Goal: Task Accomplishment & Management: Manage account settings

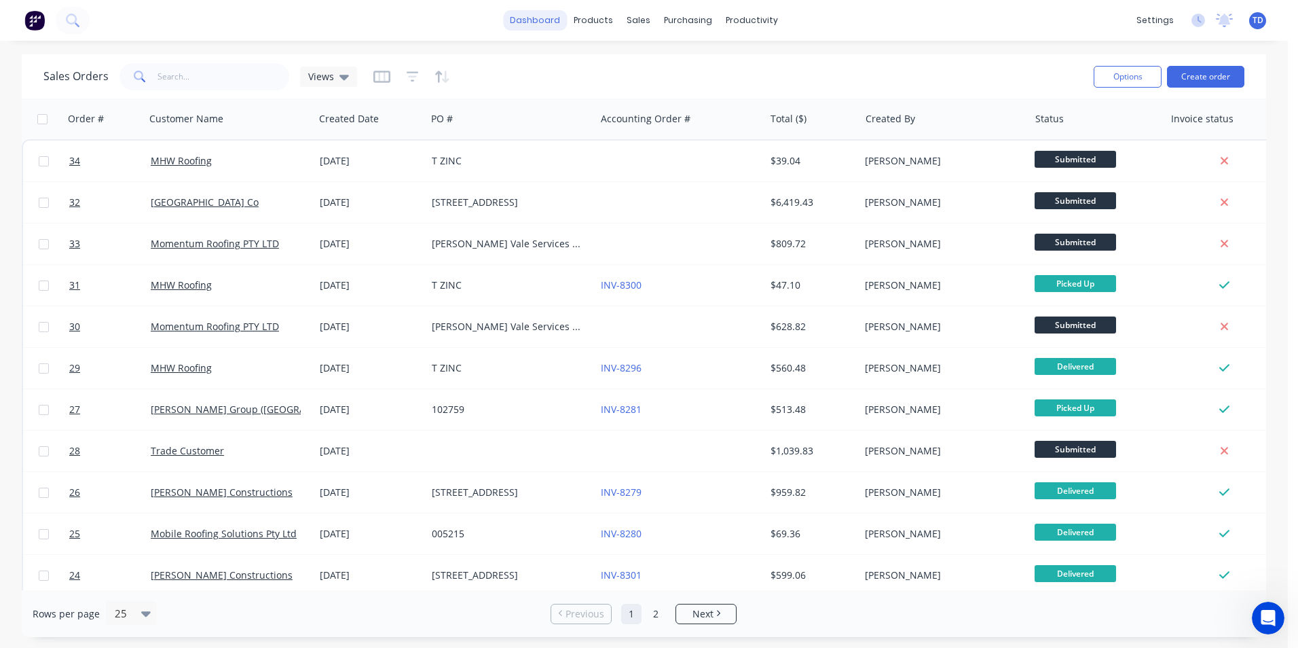
click at [544, 16] on link "dashboard" at bounding box center [535, 20] width 64 height 20
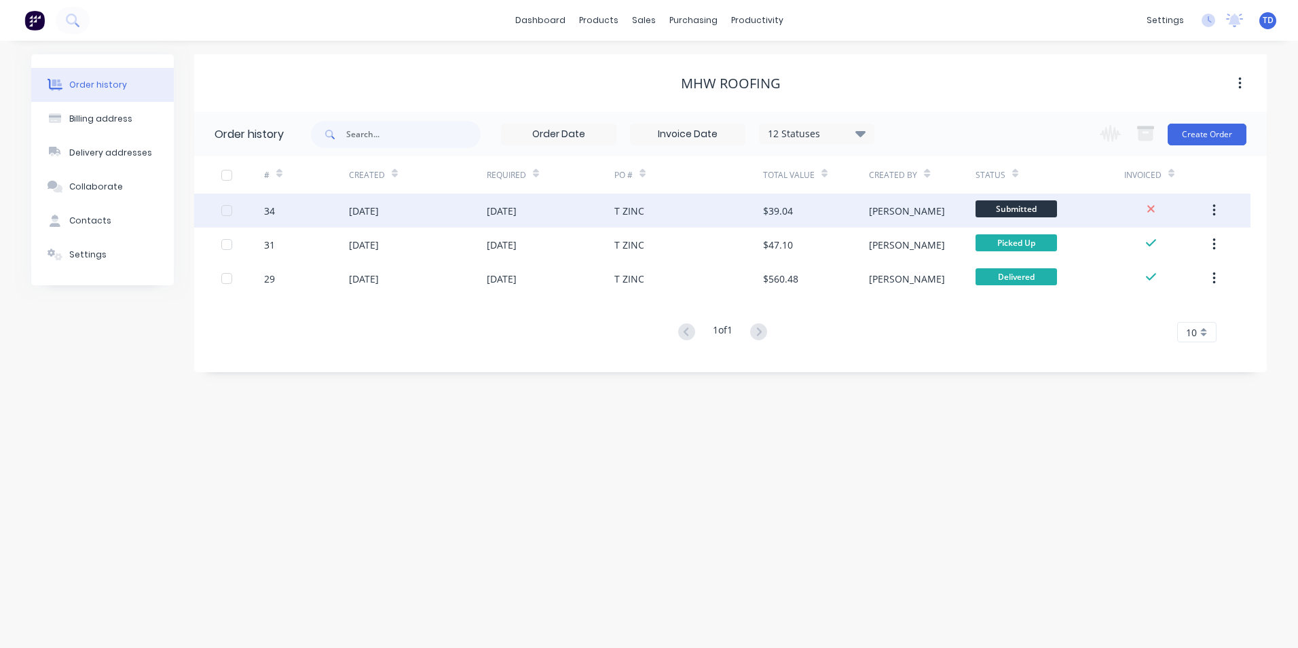
click at [549, 225] on div "[DATE]" at bounding box center [551, 210] width 128 height 34
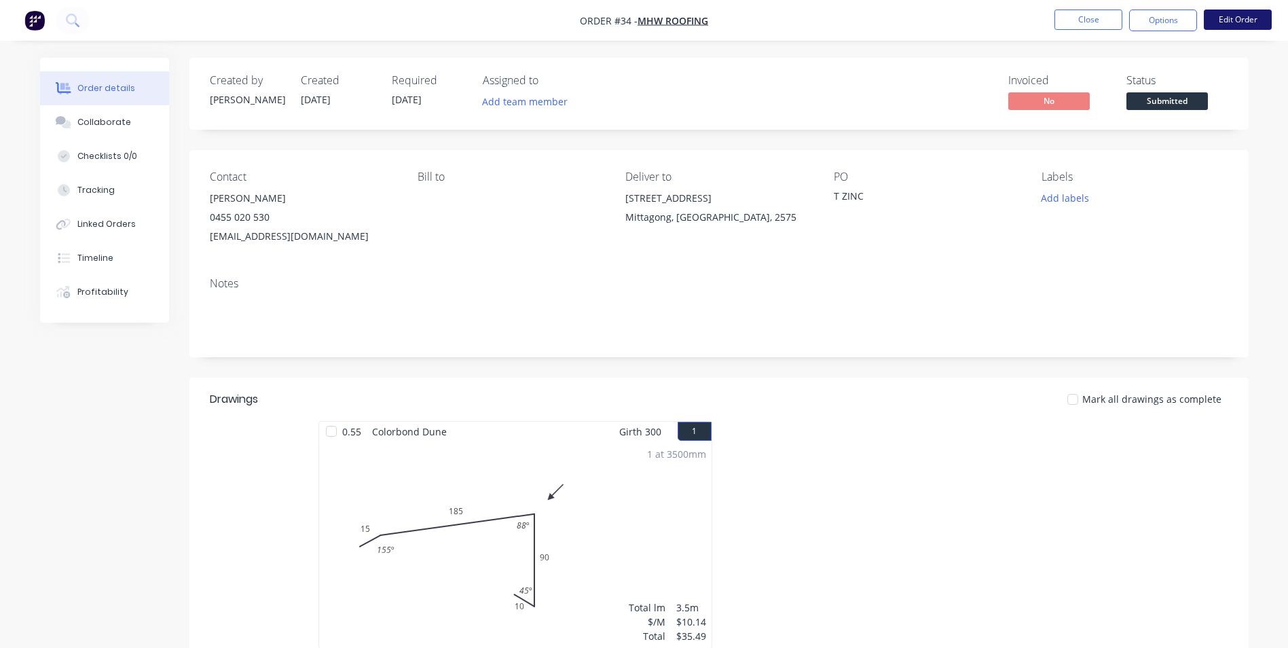
click at [1227, 22] on button "Edit Order" at bounding box center [1238, 20] width 68 height 20
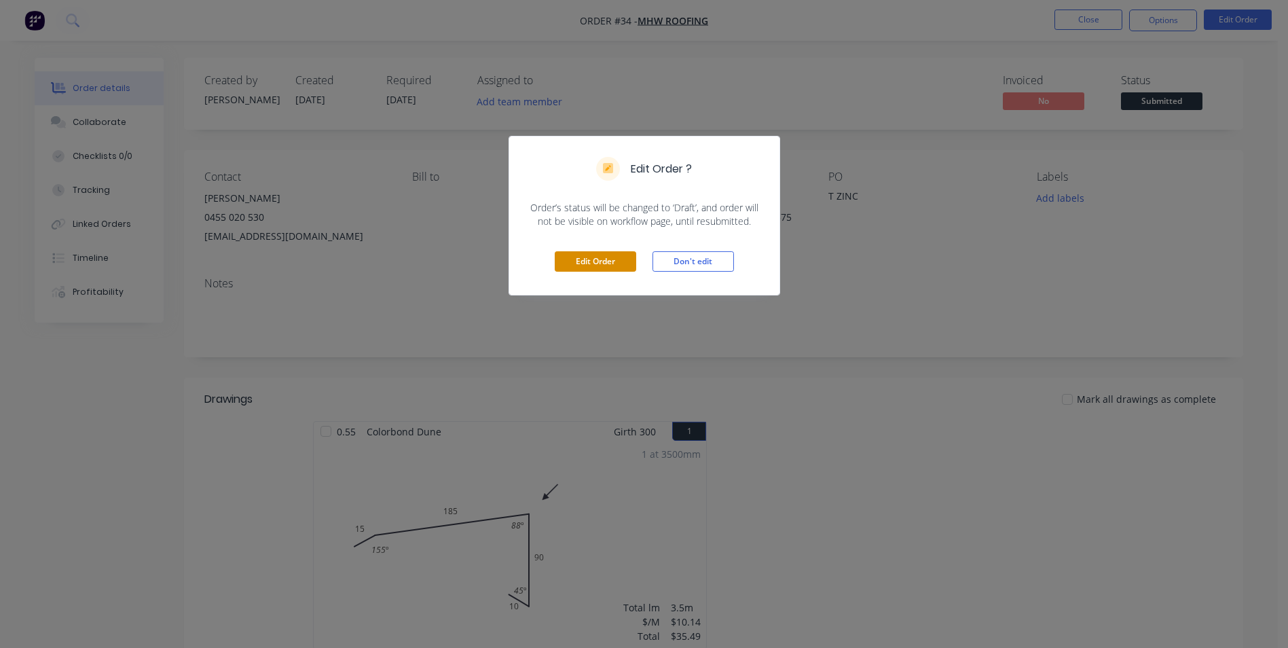
click at [577, 257] on button "Edit Order" at bounding box center [595, 261] width 81 height 20
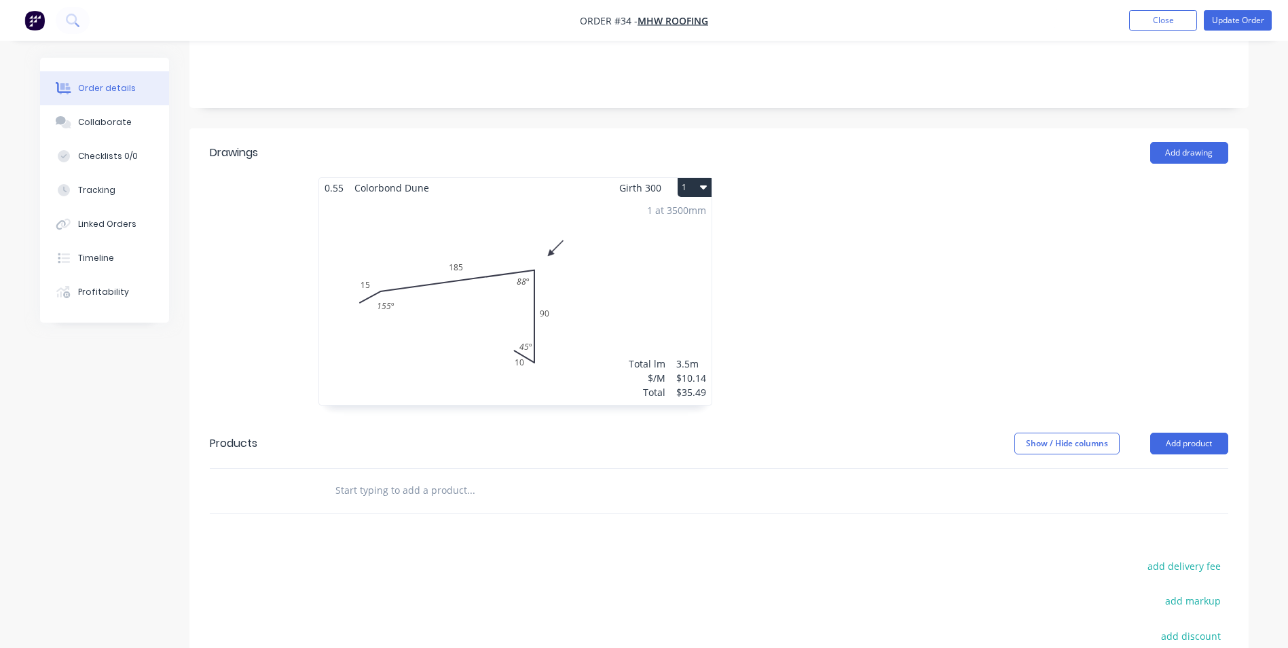
scroll to position [272, 0]
click at [397, 468] on div at bounding box center [562, 490] width 489 height 44
click at [391, 476] on input "text" at bounding box center [471, 489] width 272 height 27
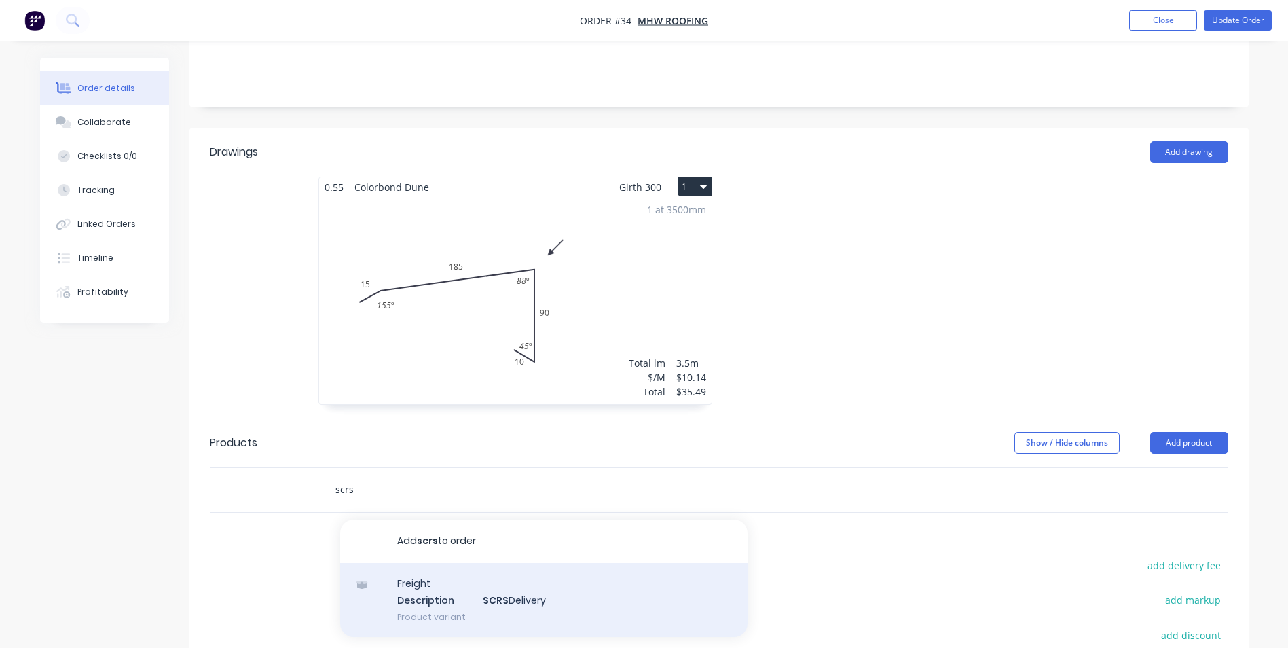
type input "scrs"
click at [453, 585] on div "Freight Description SCRS Delivery Product variant" at bounding box center [543, 600] width 407 height 75
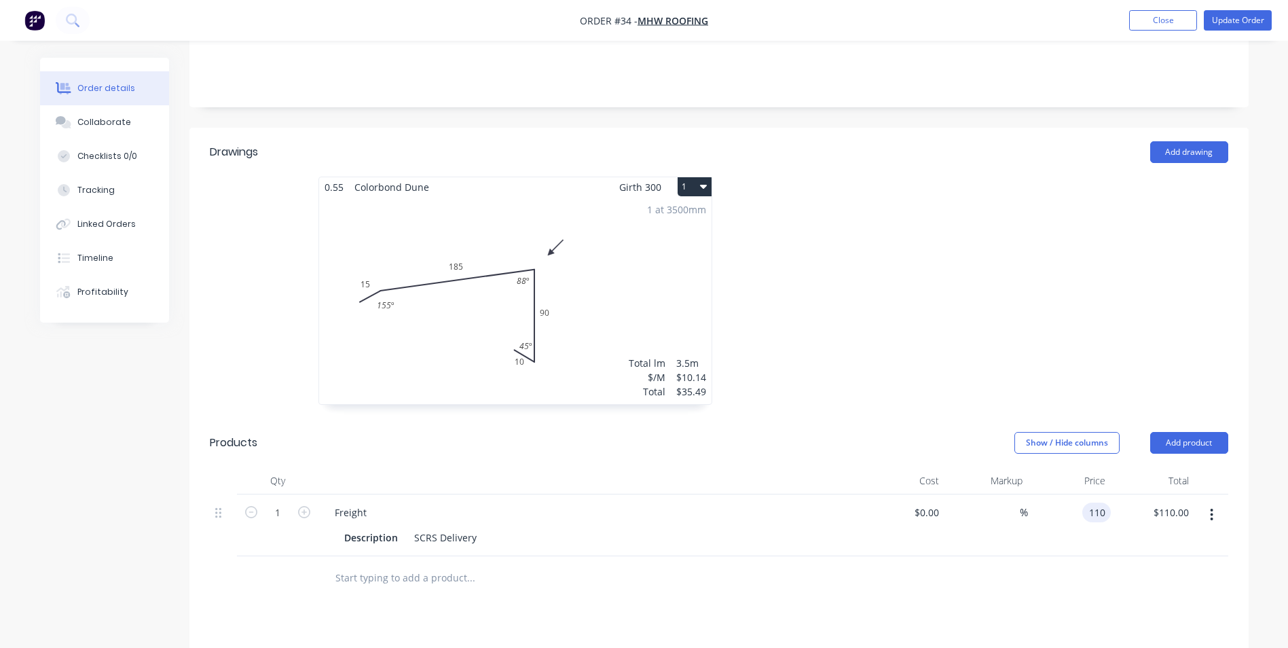
click at [1078, 494] on div "110 110" at bounding box center [1070, 525] width 84 height 62
type input "$30.00"
click at [1007, 590] on div "Drawings Add drawing 0.55 Colorbond Dune Girth 300 1 0 15 185 90 10 155 º 88 º …" at bounding box center [718, 527] width 1059 height 798
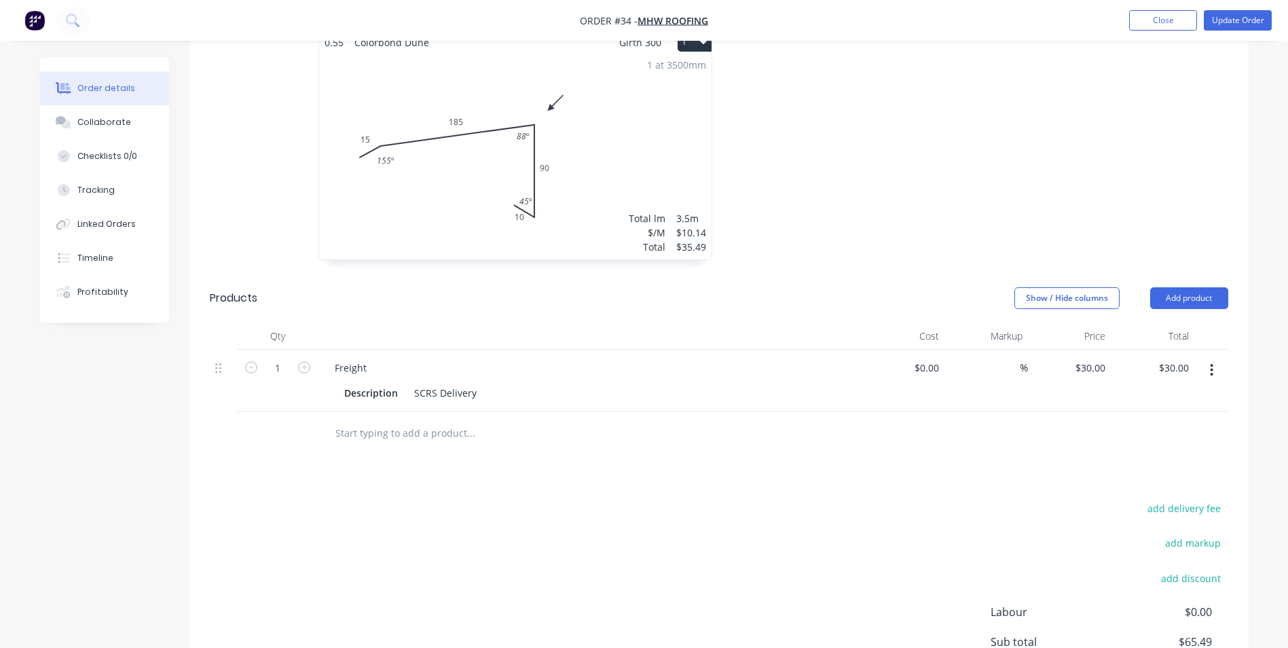
scroll to position [339, 0]
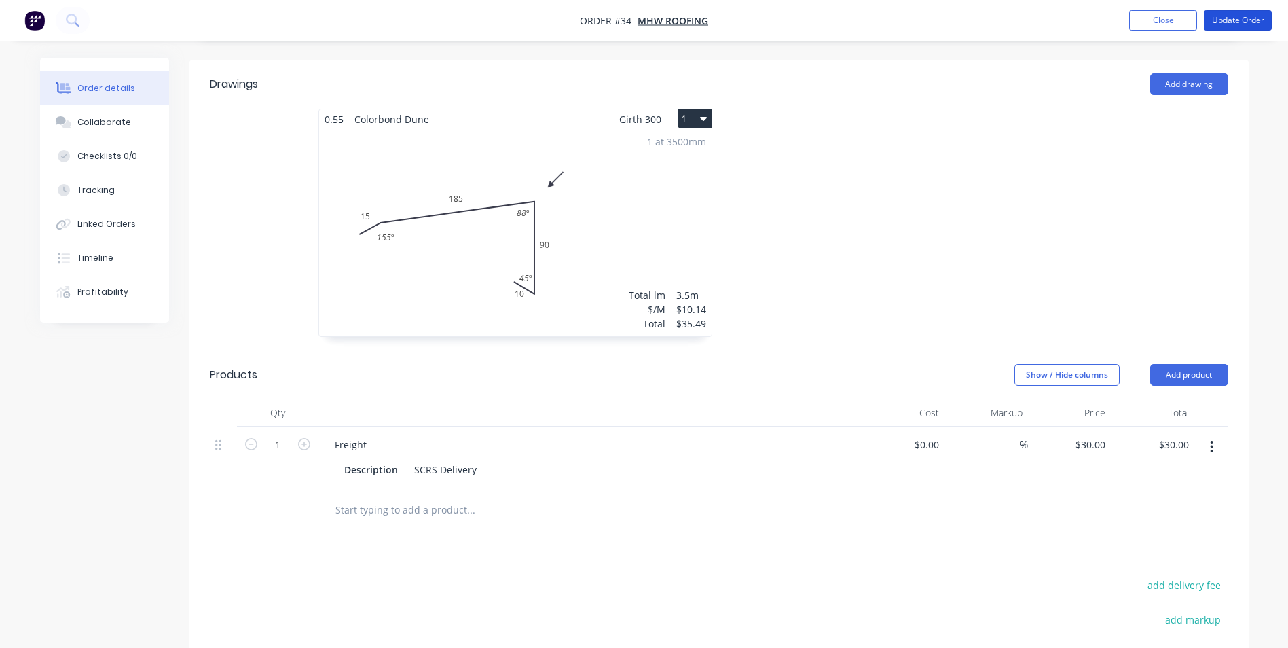
click at [1232, 29] on button "Update Order" at bounding box center [1238, 20] width 68 height 20
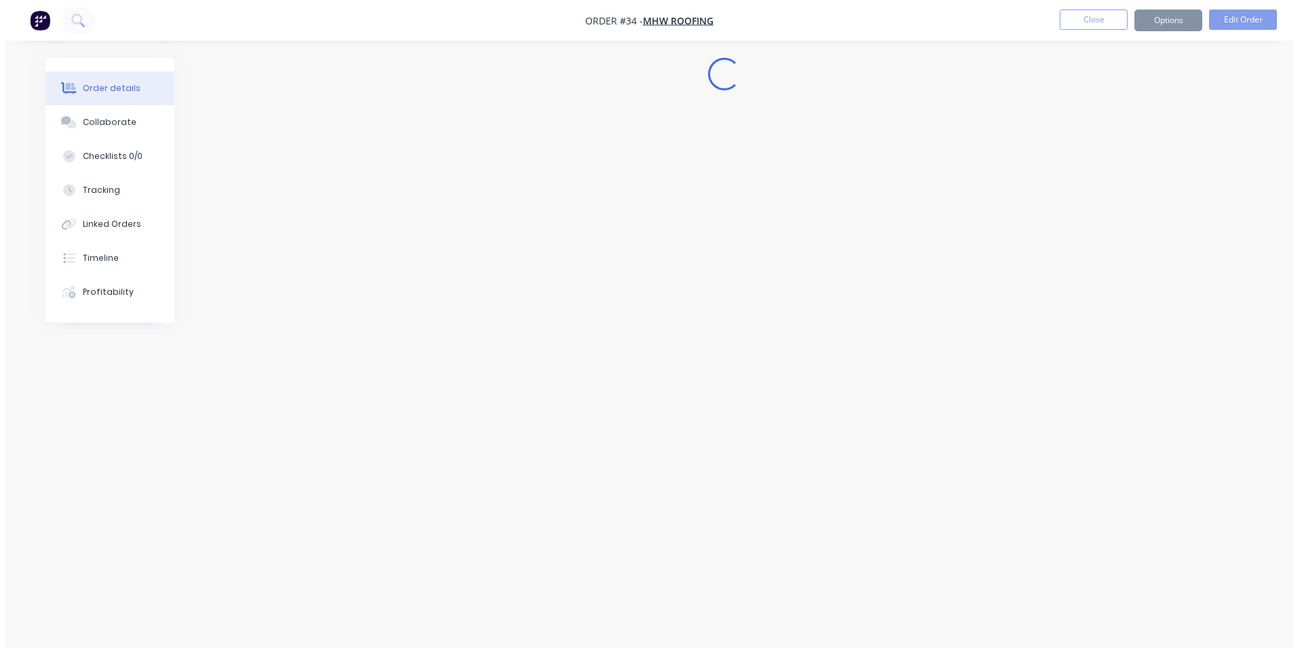
scroll to position [0, 0]
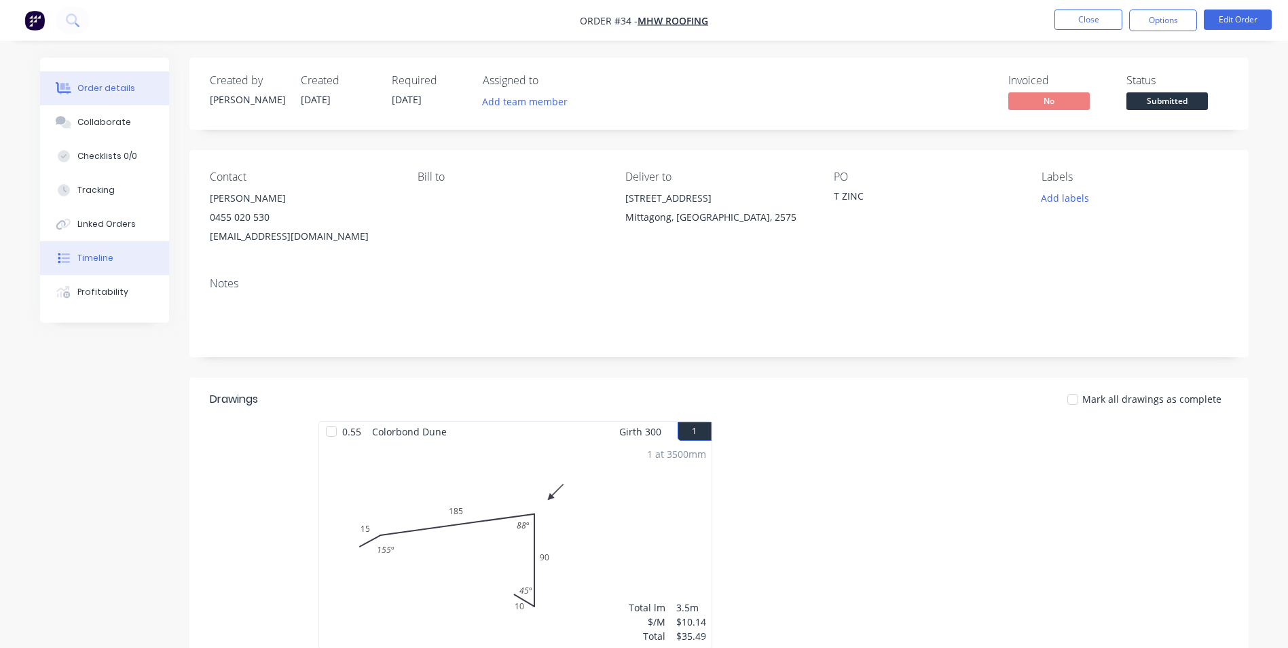
click at [115, 264] on button "Timeline" at bounding box center [104, 258] width 129 height 34
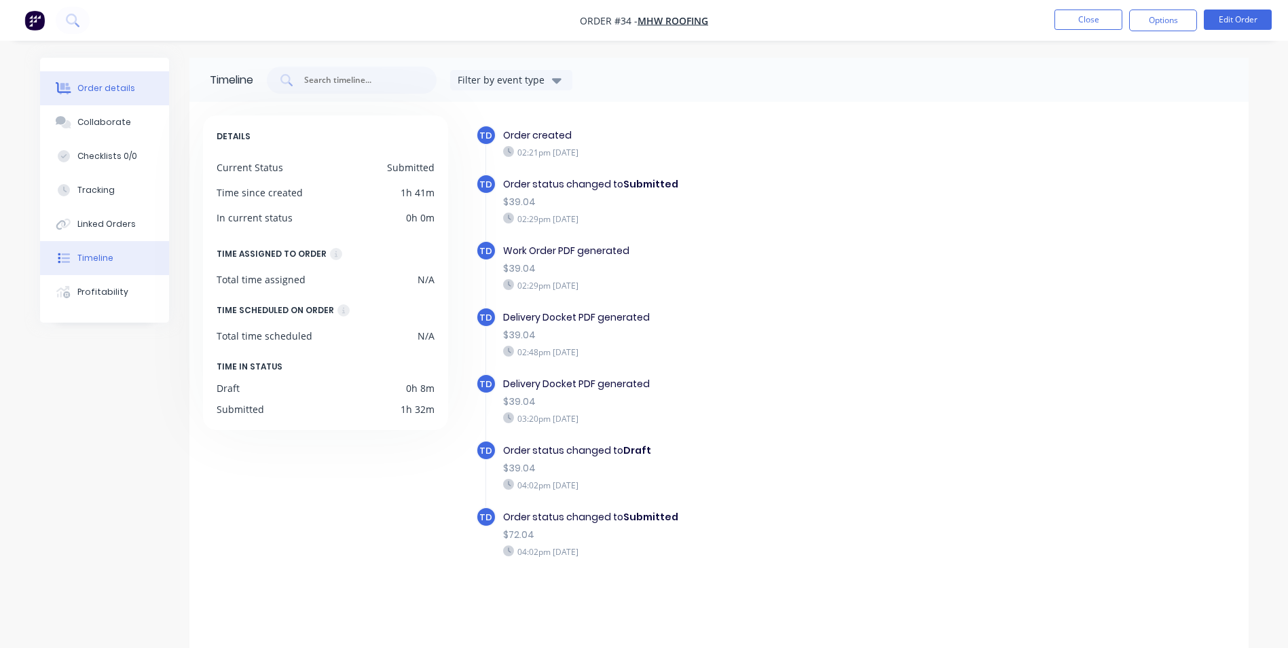
click at [73, 84] on div at bounding box center [64, 88] width 20 height 12
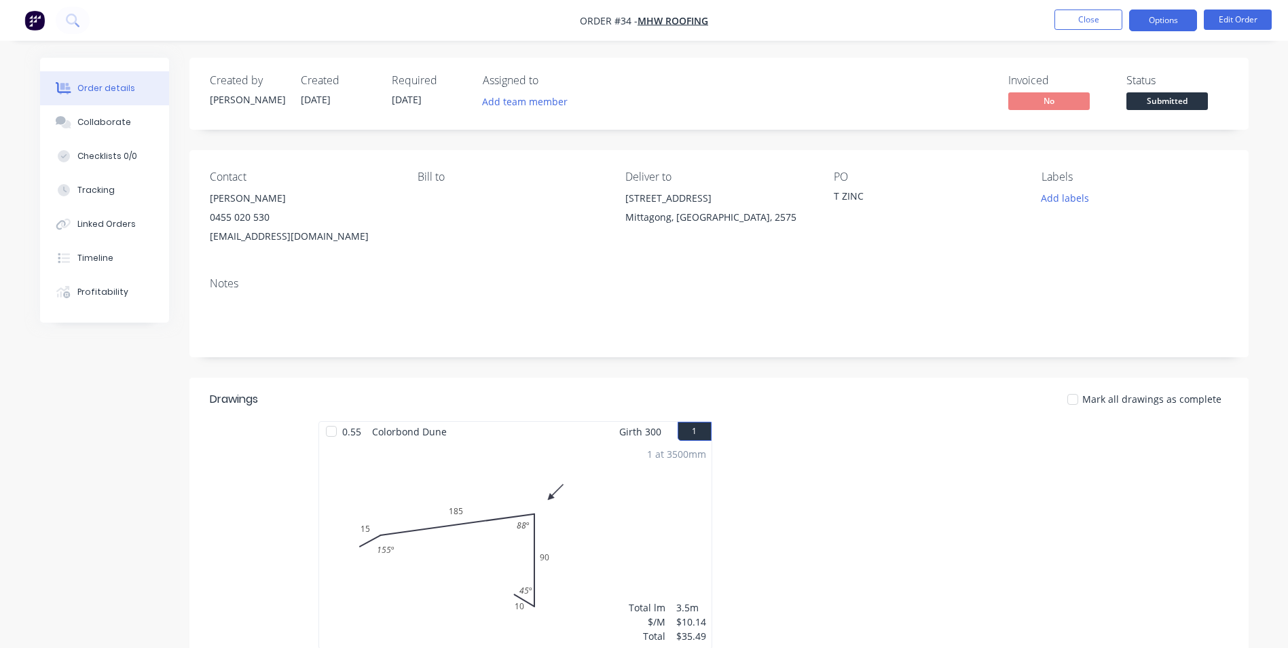
click at [1150, 26] on button "Options" at bounding box center [1163, 21] width 68 height 22
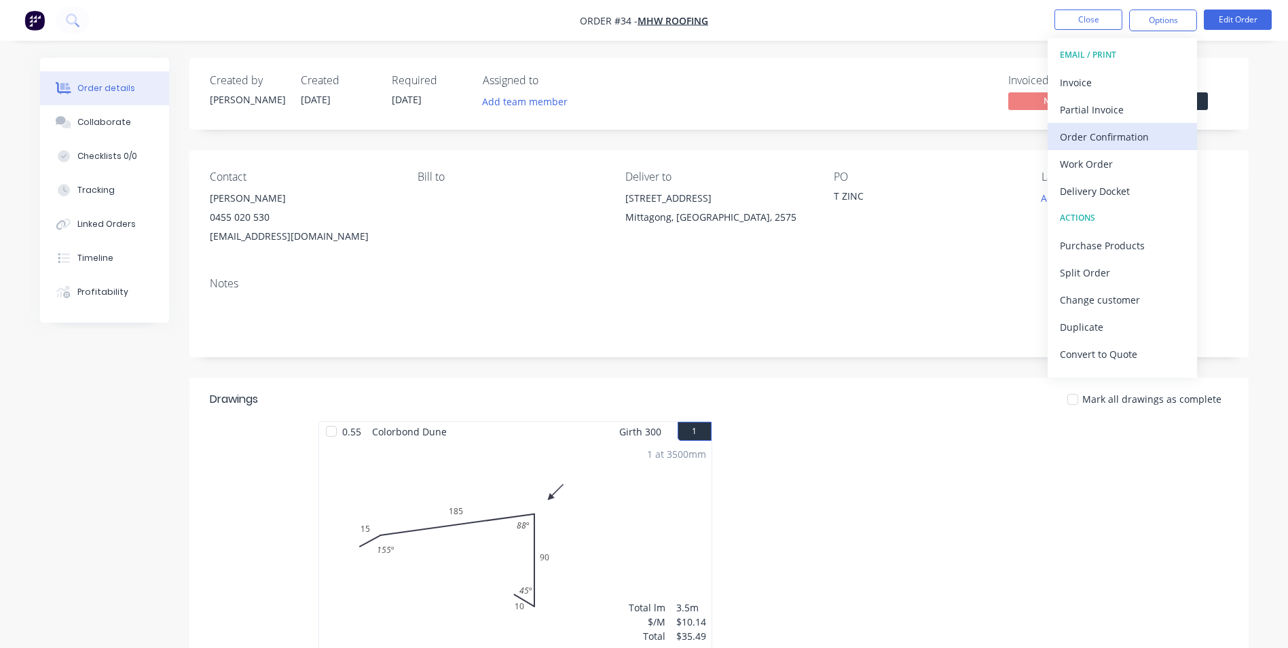
click at [1126, 133] on div "Order Confirmation" at bounding box center [1122, 137] width 125 height 20
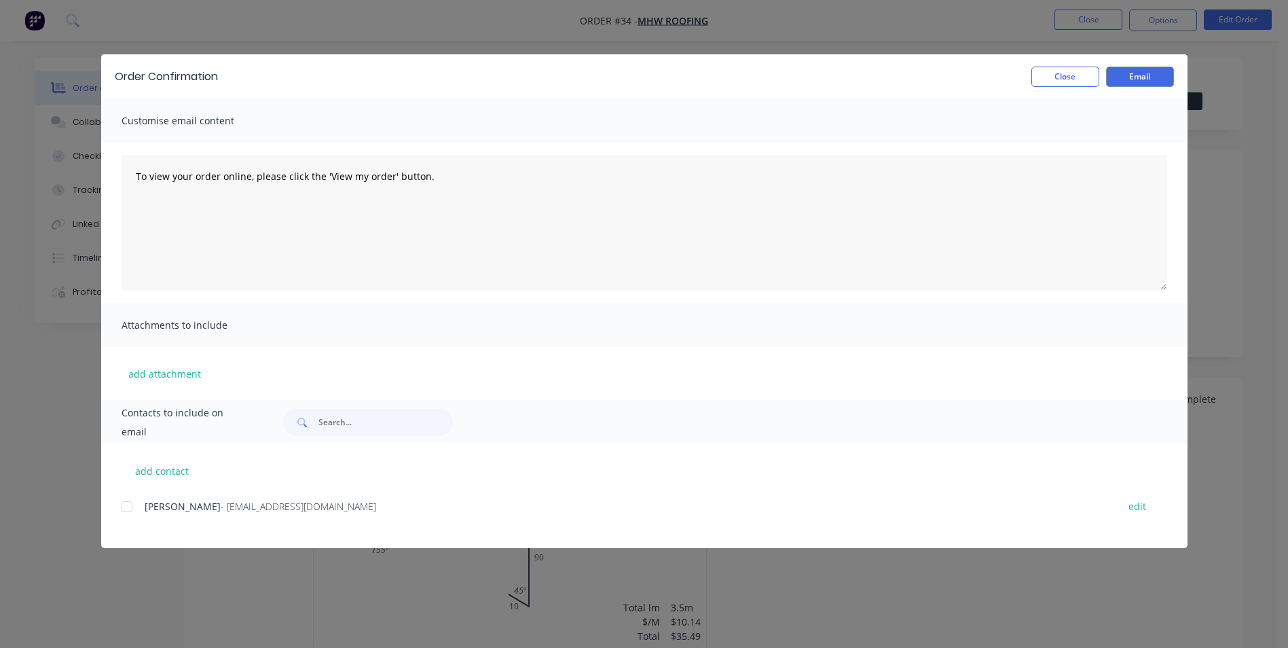
click at [137, 518] on div at bounding box center [126, 506] width 27 height 27
click at [1118, 70] on button "Email" at bounding box center [1140, 77] width 68 height 20
click at [1058, 81] on button "Close" at bounding box center [1065, 77] width 68 height 20
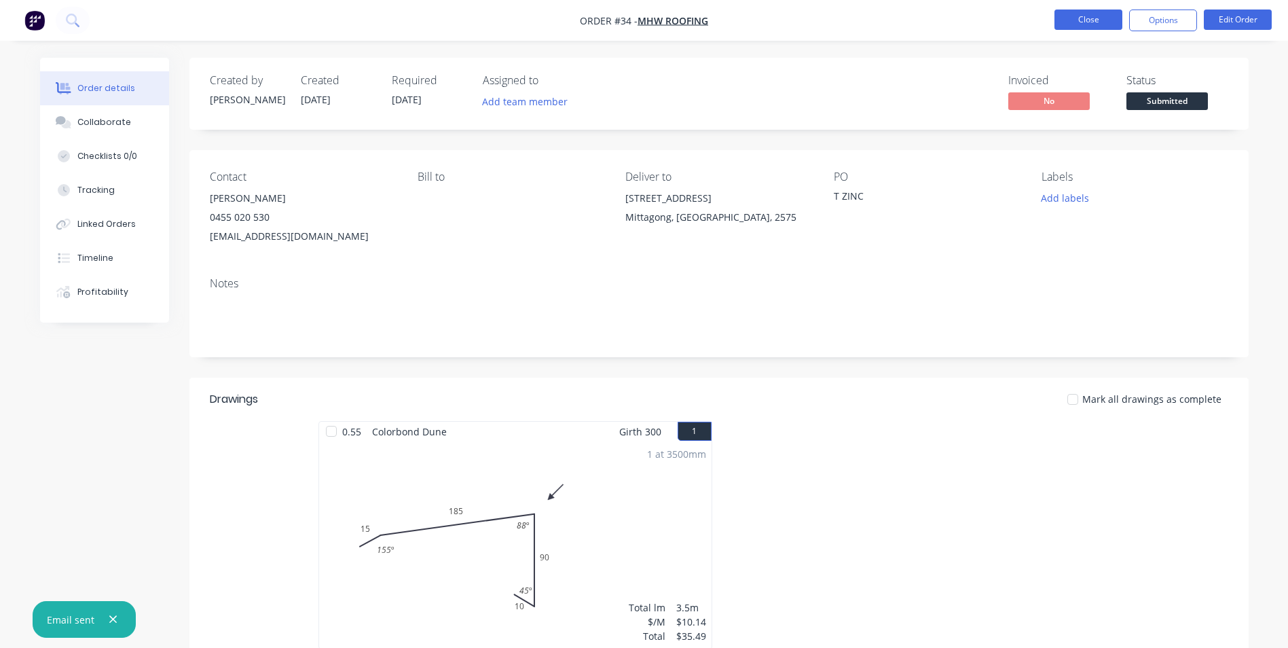
click at [1111, 18] on button "Close" at bounding box center [1088, 20] width 68 height 20
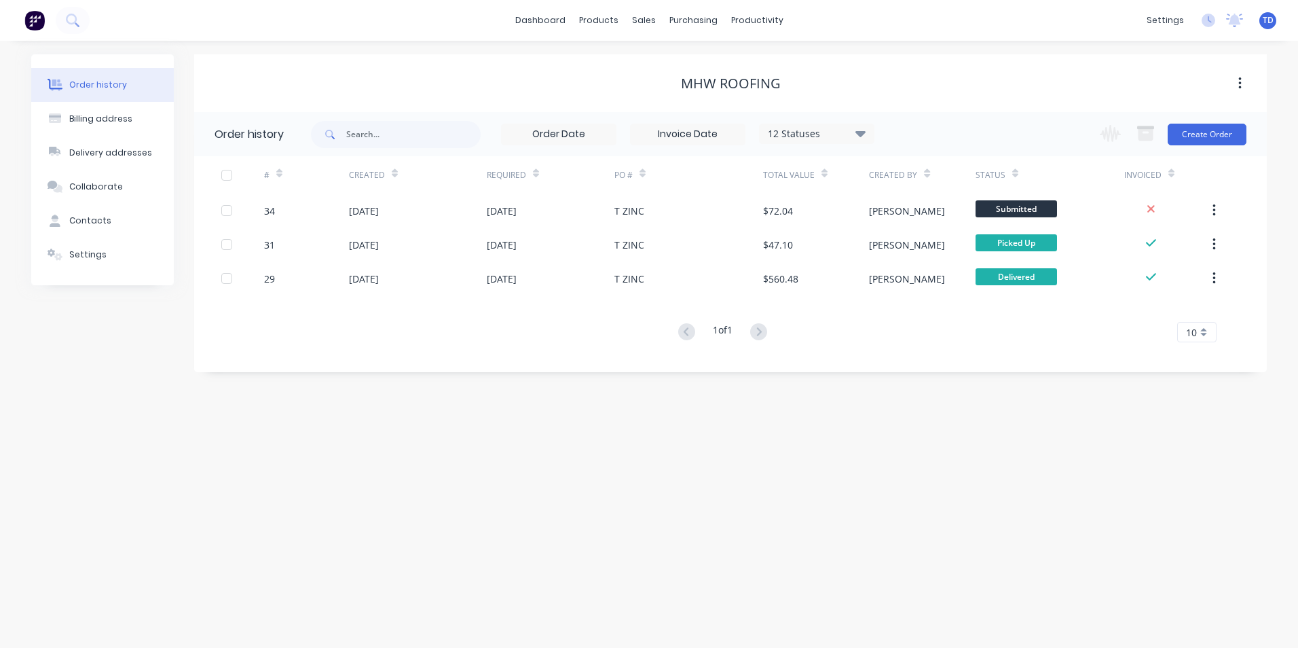
click at [990, 456] on div "Order history Billing address Delivery addresses Collaborate Contacts Settings …" at bounding box center [649, 344] width 1298 height 607
click at [568, 22] on link "dashboard" at bounding box center [540, 20] width 64 height 20
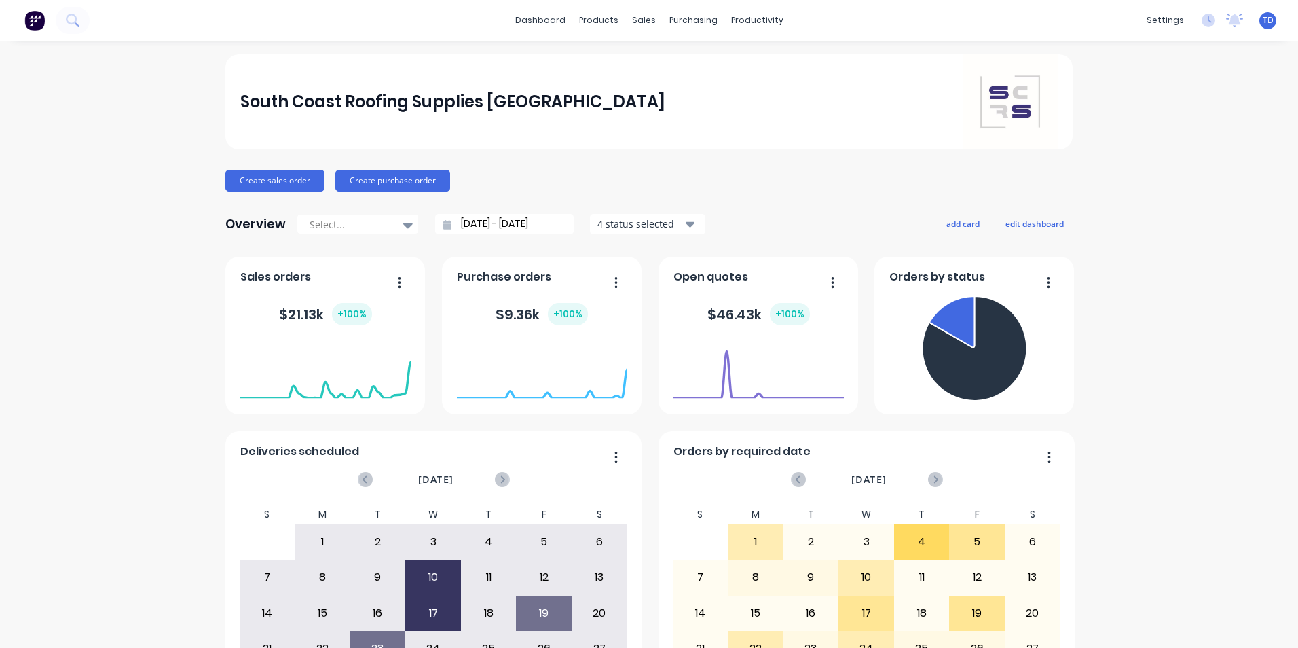
click at [1263, 25] on span "TD" at bounding box center [1268, 20] width 11 height 12
click at [1172, 167] on button "Sign out" at bounding box center [1183, 170] width 180 height 27
